Goal: Task Accomplishment & Management: Use online tool/utility

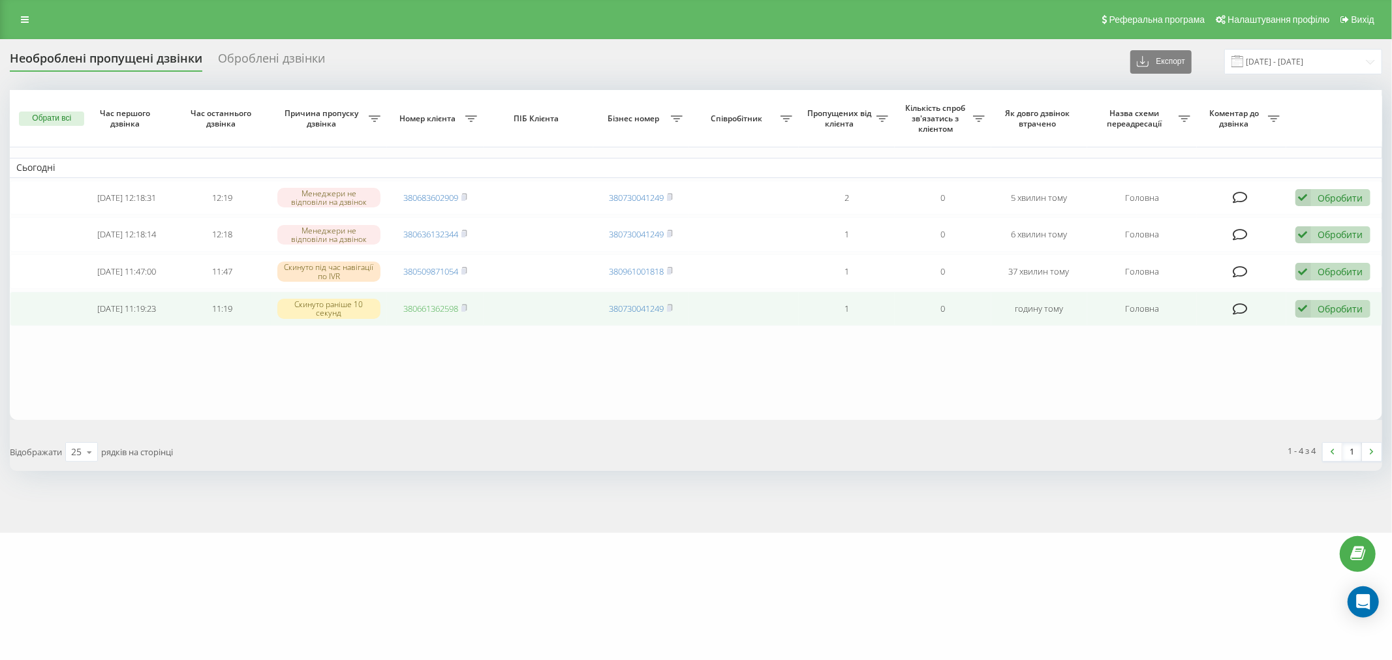
click at [431, 308] on link "380661362598" at bounding box center [430, 309] width 55 height 12
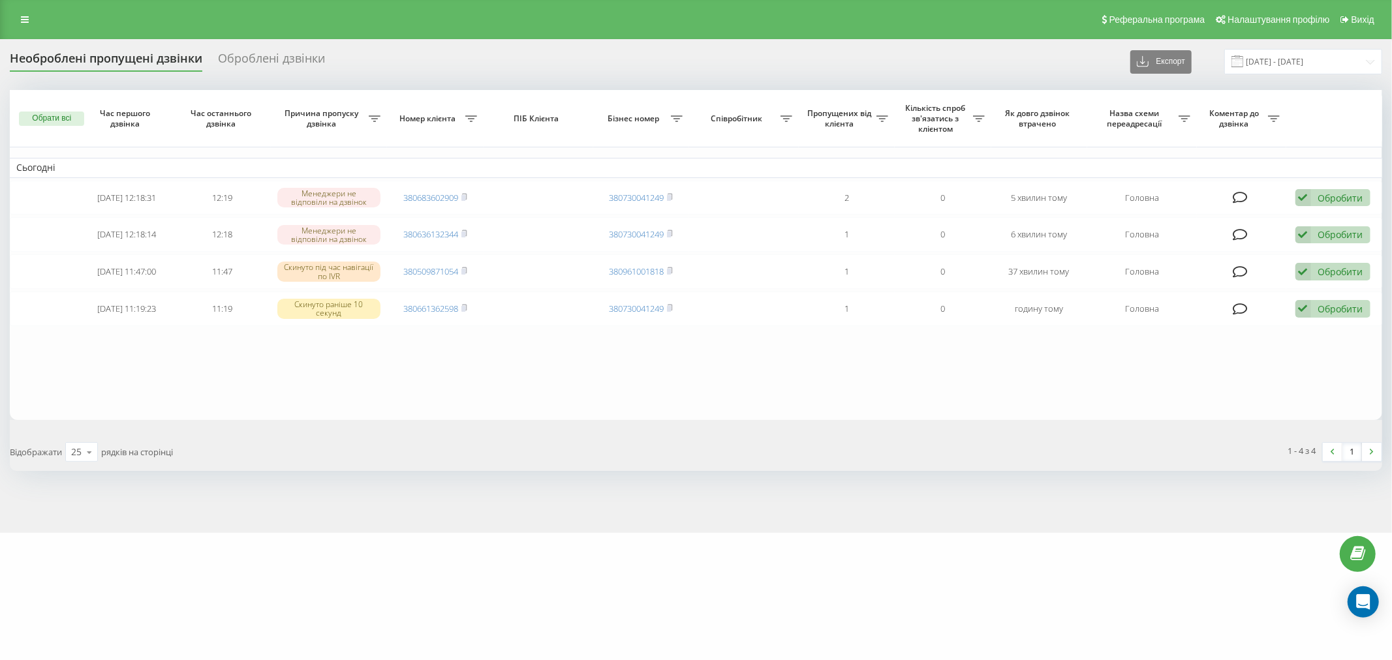
drag, startPoint x: 813, startPoint y: 495, endPoint x: 1111, endPoint y: 401, distance: 312.5
click at [813, 495] on div "Необроблені пропущені дзвінки Оброблені дзвінки Експорт .csv .xlsx 22.09.2025 -…" at bounding box center [696, 286] width 1392 height 494
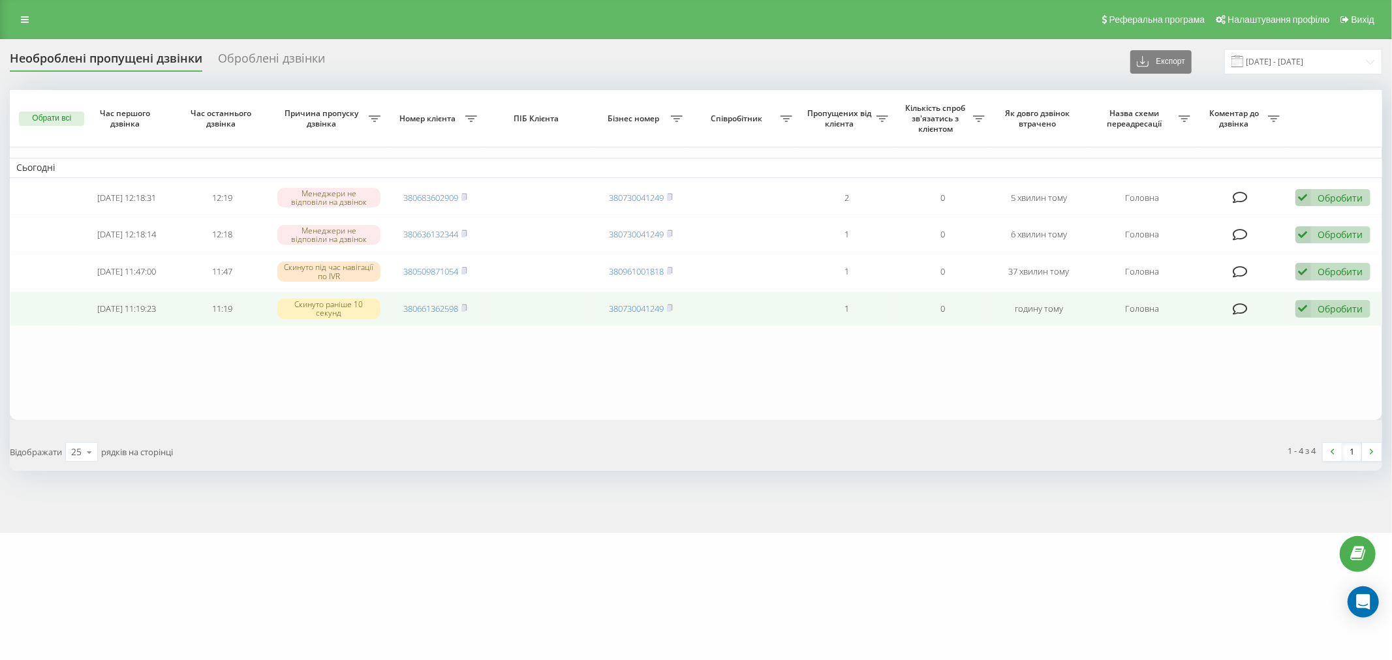
click at [1332, 311] on div "Обробити" at bounding box center [1340, 309] width 45 height 12
click at [1326, 324] on div "Не вдалося зв'язатися" at bounding box center [1248, 329] width 244 height 23
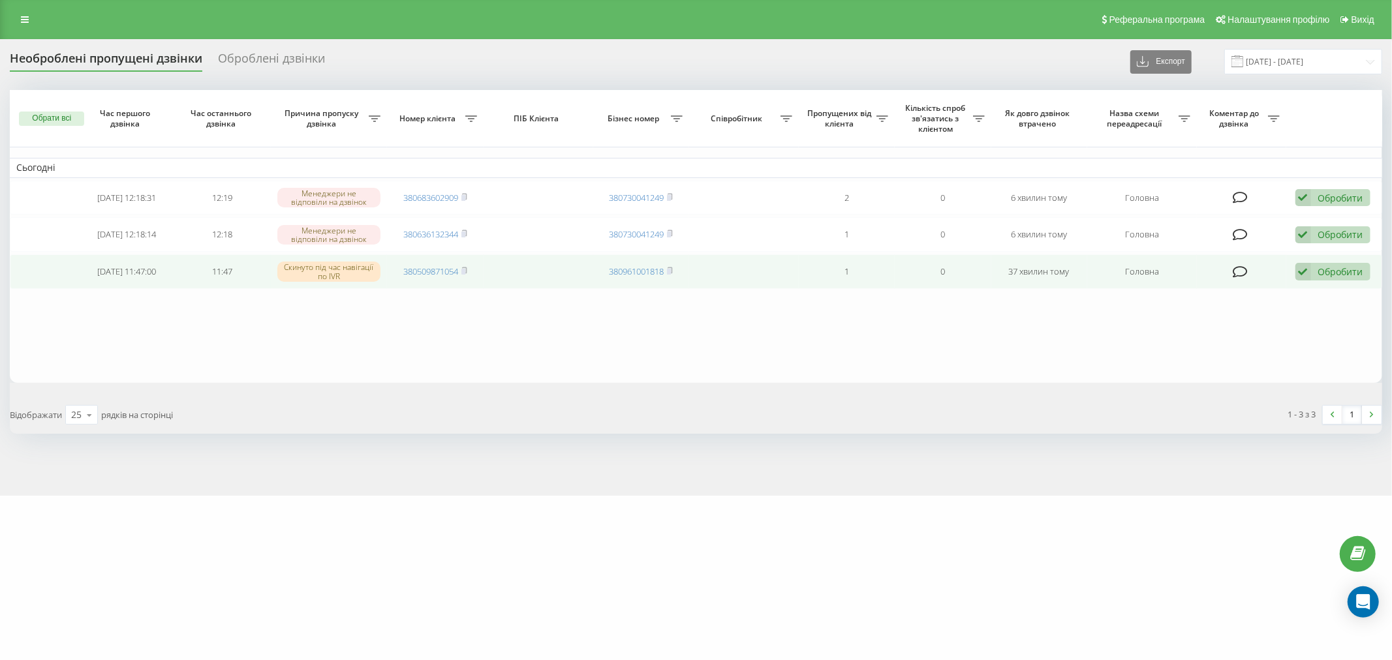
click at [409, 276] on td "380509871054" at bounding box center [435, 271] width 96 height 35
click at [420, 274] on link "380509871054" at bounding box center [430, 272] width 55 height 12
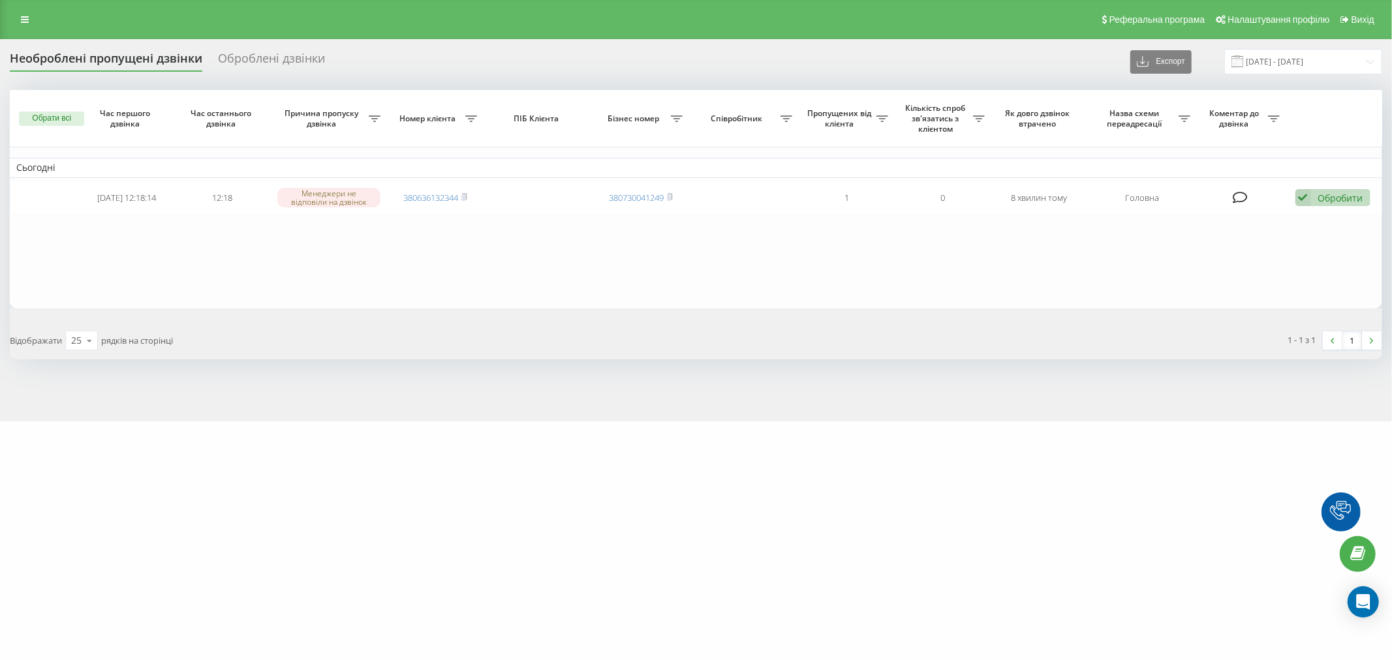
click at [728, 577] on div "marketopt.ua Проекти marketopt.ua Дашборд Центр звернень Журнал дзвінків Журнал…" at bounding box center [696, 330] width 1392 height 660
click at [751, 586] on div "marketopt.ua Проекти marketopt.ua Дашборд Центр звернень Журнал дзвінків Журнал…" at bounding box center [696, 330] width 1392 height 660
click at [809, 596] on div "marketopt.ua Проекти marketopt.ua Дашборд Центр звернень Журнал дзвінків Журнал…" at bounding box center [696, 330] width 1392 height 660
click at [708, 505] on div "marketopt.ua Проекти marketopt.ua Дашборд Центр звернень Журнал дзвінків Журнал…" at bounding box center [696, 330] width 1392 height 660
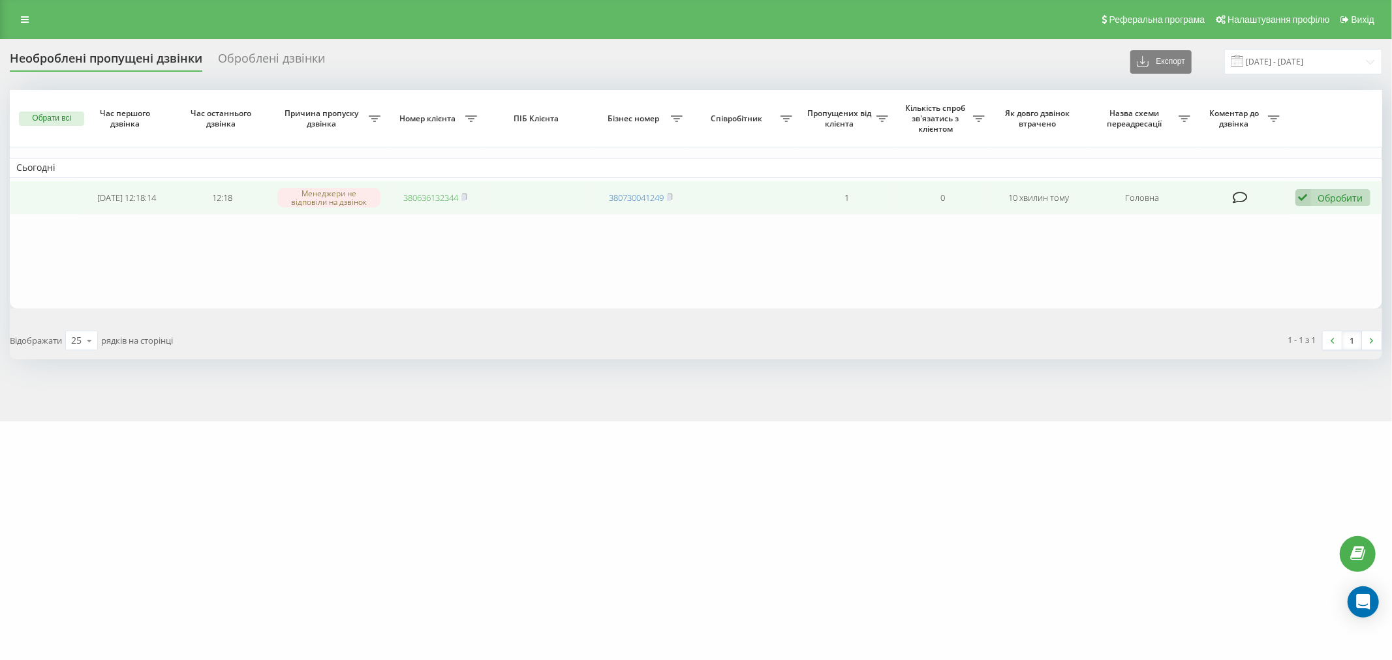
click at [411, 196] on link "380636132344" at bounding box center [430, 198] width 55 height 12
drag, startPoint x: 1356, startPoint y: 189, endPoint x: 1361, endPoint y: 197, distance: 9.1
click at [1359, 193] on div "Обробити Не вдалося зв'язатися Зв'язався з клієнтом за допомогою іншого каналу …" at bounding box center [1332, 198] width 75 height 18
click at [1364, 215] on div "Не вдалося зв'язатися" at bounding box center [1248, 218] width 244 height 23
